Goal: Task Accomplishment & Management: Use online tool/utility

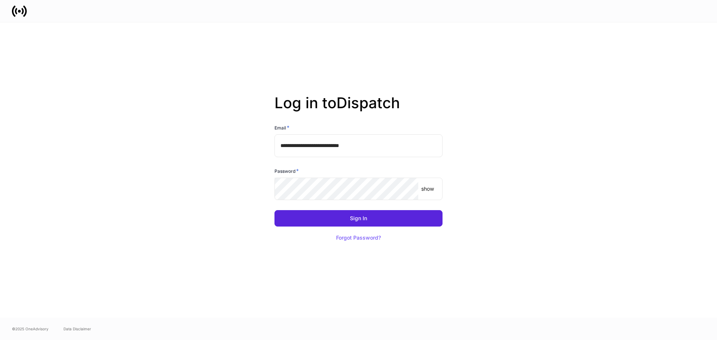
click at [425, 193] on div "show ​" at bounding box center [358, 189] width 168 height 22
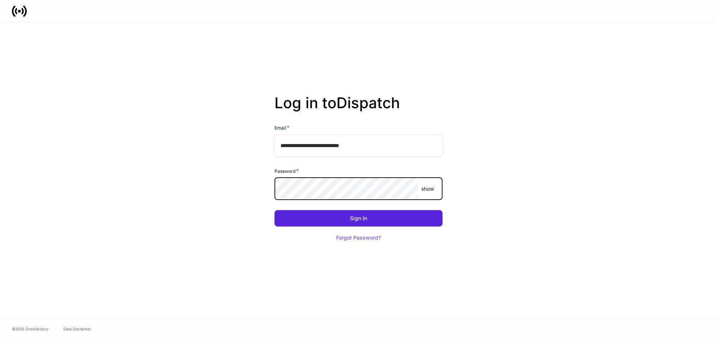
click at [424, 188] on p "show" at bounding box center [427, 188] width 13 height 7
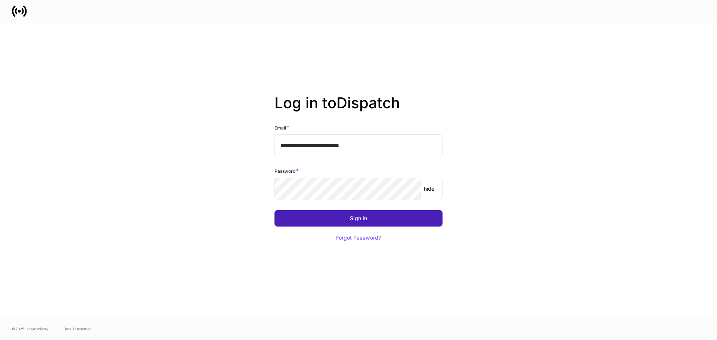
click at [319, 218] on button "Sign In" at bounding box center [358, 218] width 168 height 16
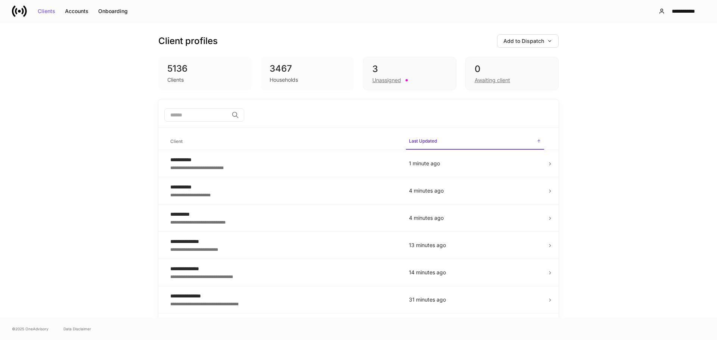
click at [182, 114] on input "search" at bounding box center [196, 114] width 64 height 13
